Goal: Transaction & Acquisition: Purchase product/service

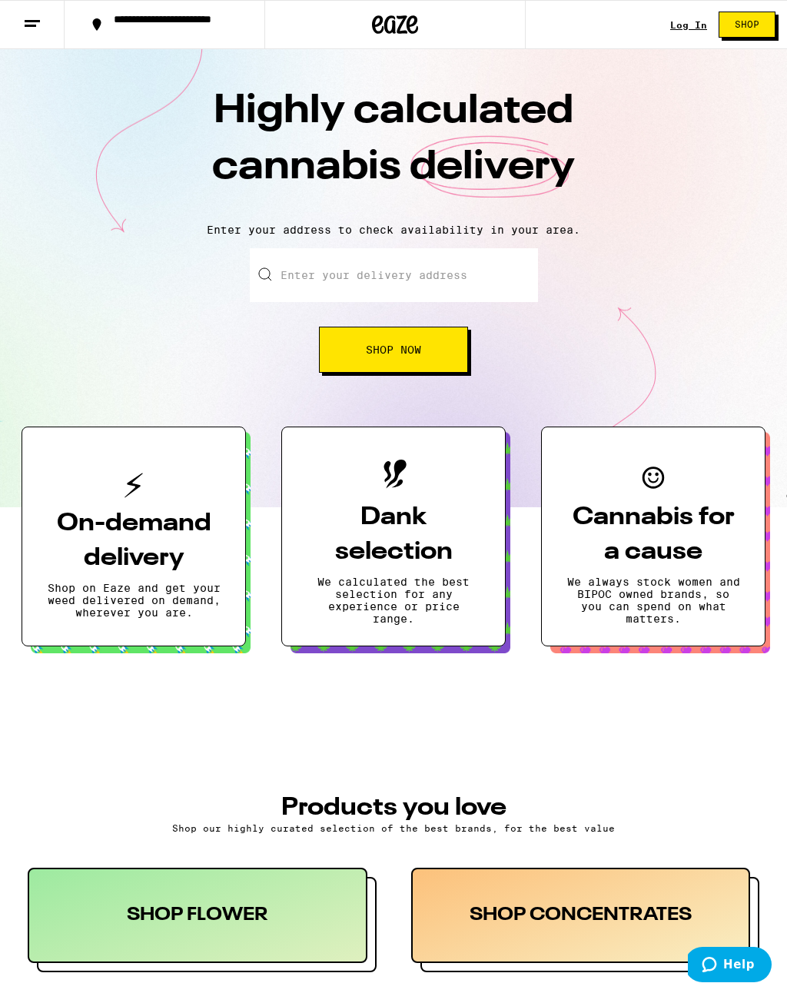
click at [34, 28] on icon at bounding box center [32, 24] width 18 height 18
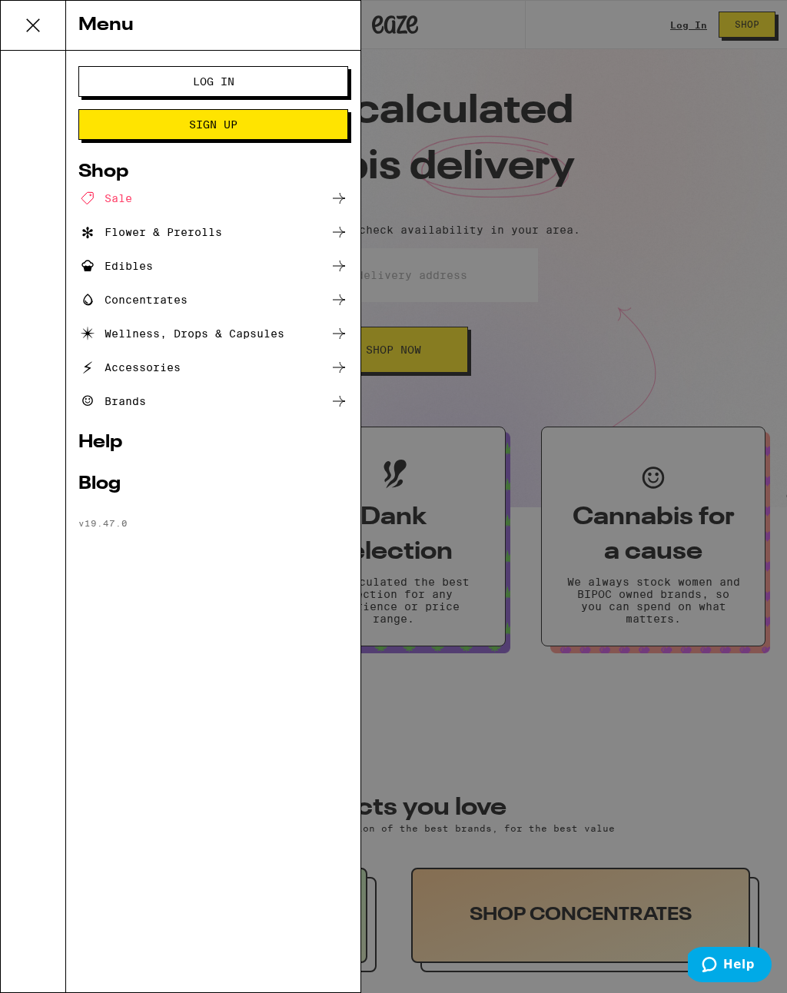
click at [167, 79] on span "Log In" at bounding box center [213, 81] width 145 height 11
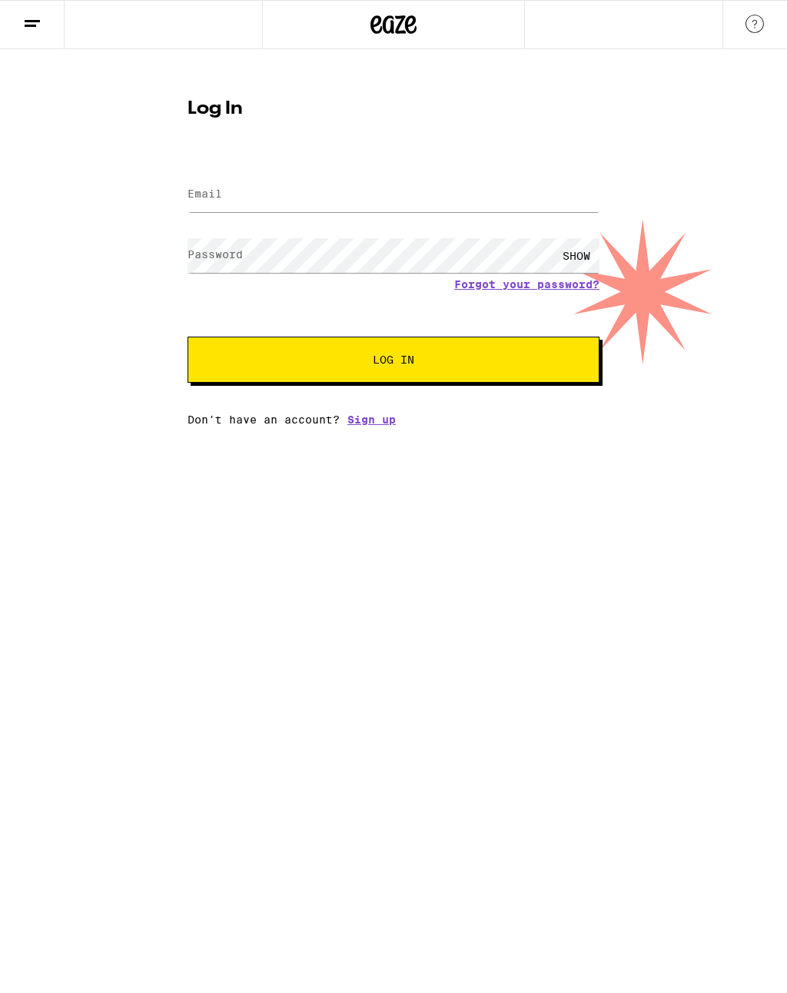
click at [519, 175] on div at bounding box center [394, 194] width 412 height 45
click at [787, 394] on div "Log In Email Email Password Password SHOW Forgot your password? Log In Don't ha…" at bounding box center [393, 237] width 787 height 377
click at [212, 206] on input "Email" at bounding box center [394, 195] width 412 height 35
type input "[EMAIL_ADDRESS][DOMAIN_NAME]"
click at [394, 362] on button "Log In" at bounding box center [394, 360] width 412 height 46
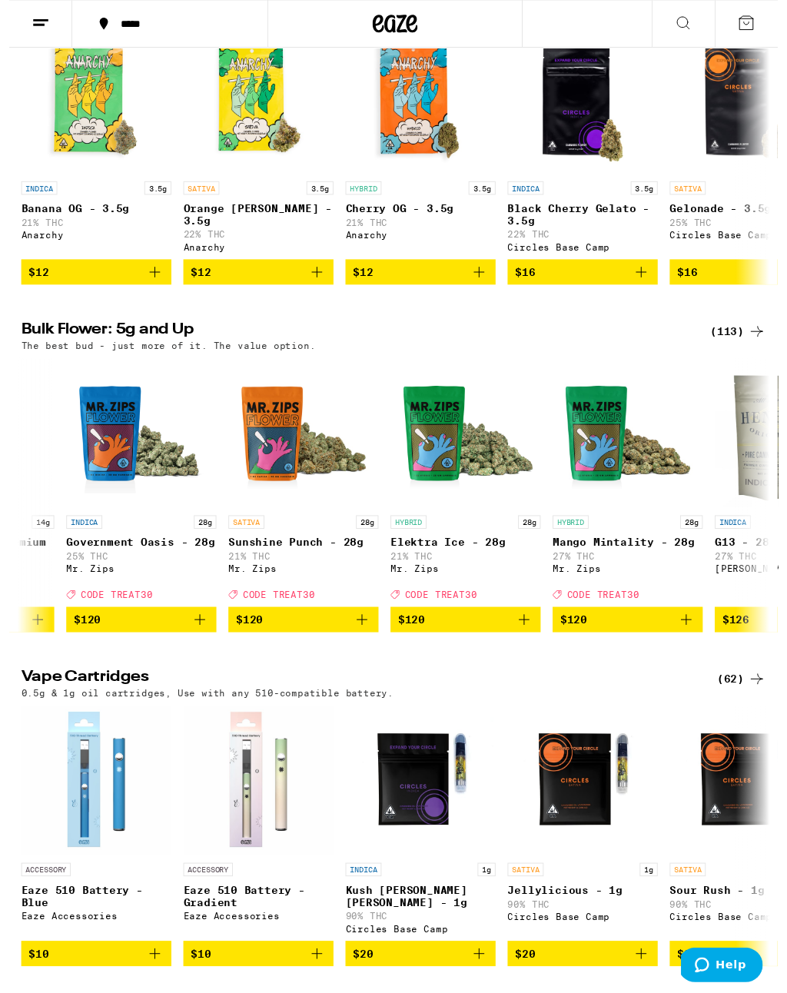
scroll to position [0, 14570]
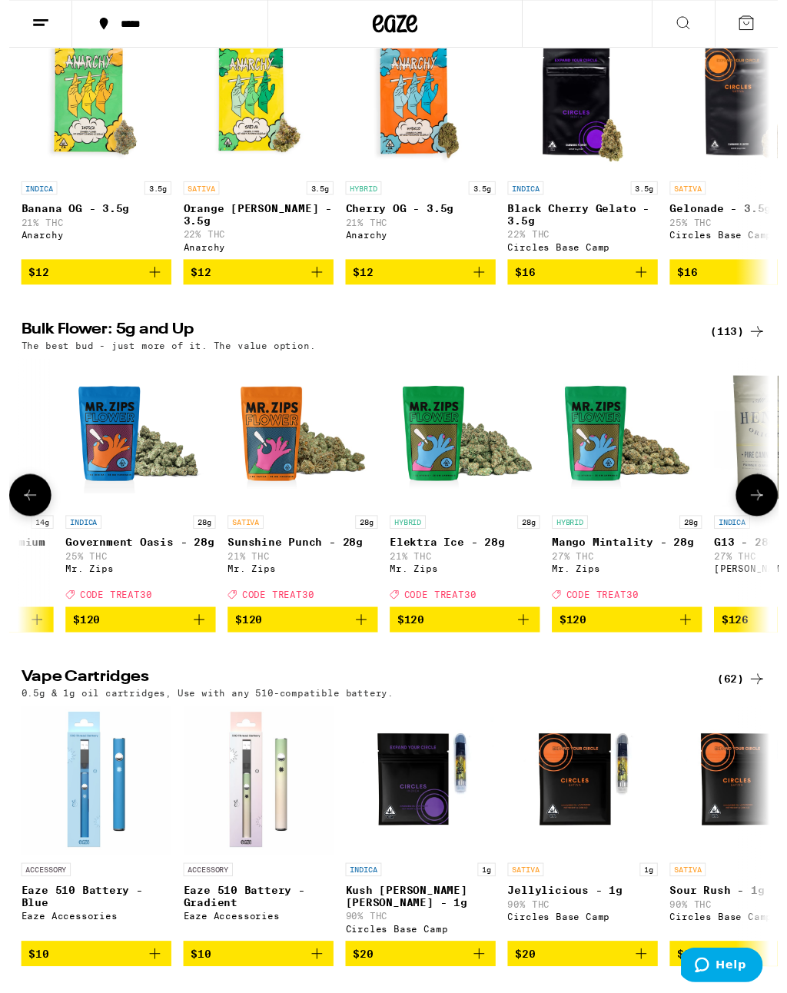
click at [624, 521] on img "Open page for Mango Mintality - 28g from Mr. Zips" at bounding box center [633, 444] width 154 height 154
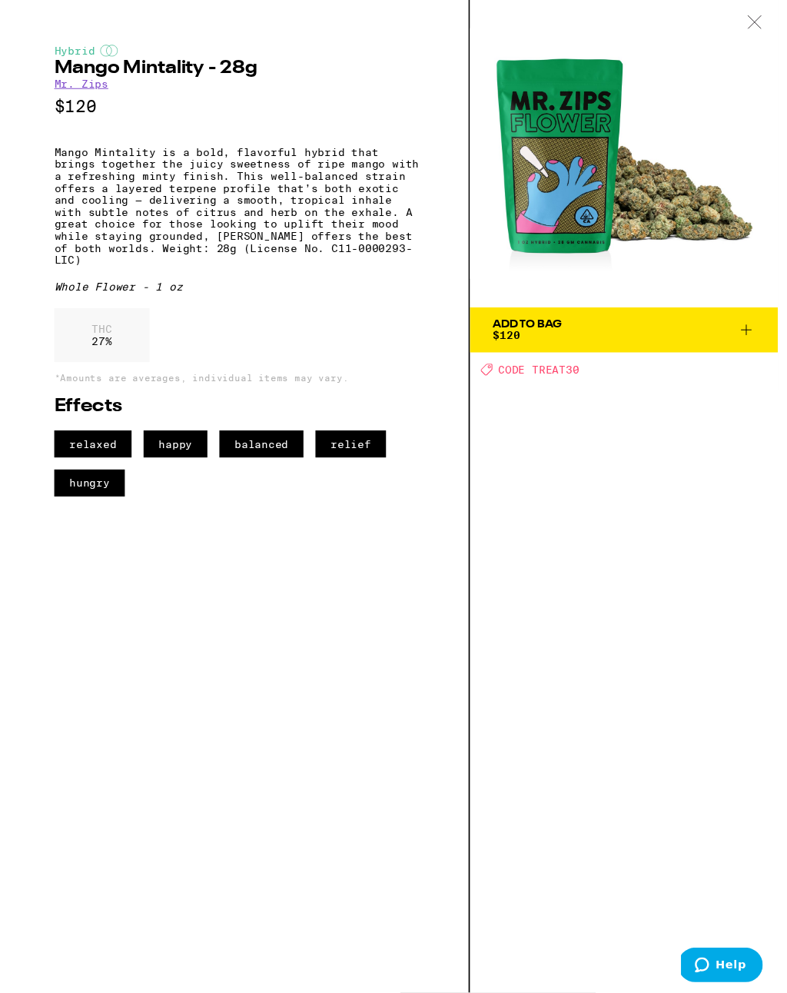
scroll to position [1656, 0]
